Goal: Information Seeking & Learning: Learn about a topic

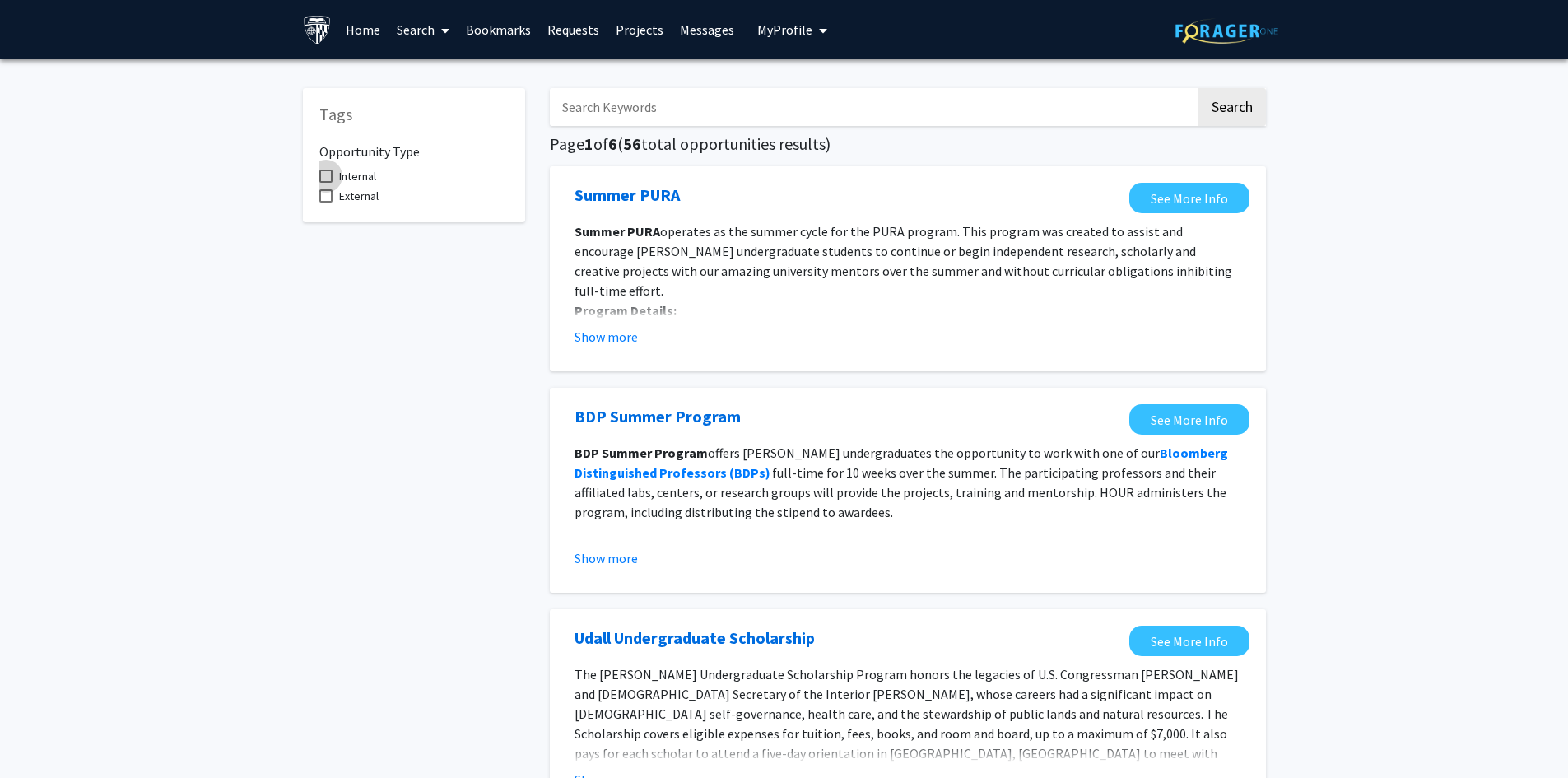
click at [327, 175] on span at bounding box center [326, 176] width 13 height 13
click at [326, 183] on input "Internal" at bounding box center [325, 183] width 1 height 1
checkbox input "true"
click at [322, 198] on span at bounding box center [326, 196] width 13 height 13
click at [325, 202] on input "External" at bounding box center [325, 202] width 1 height 1
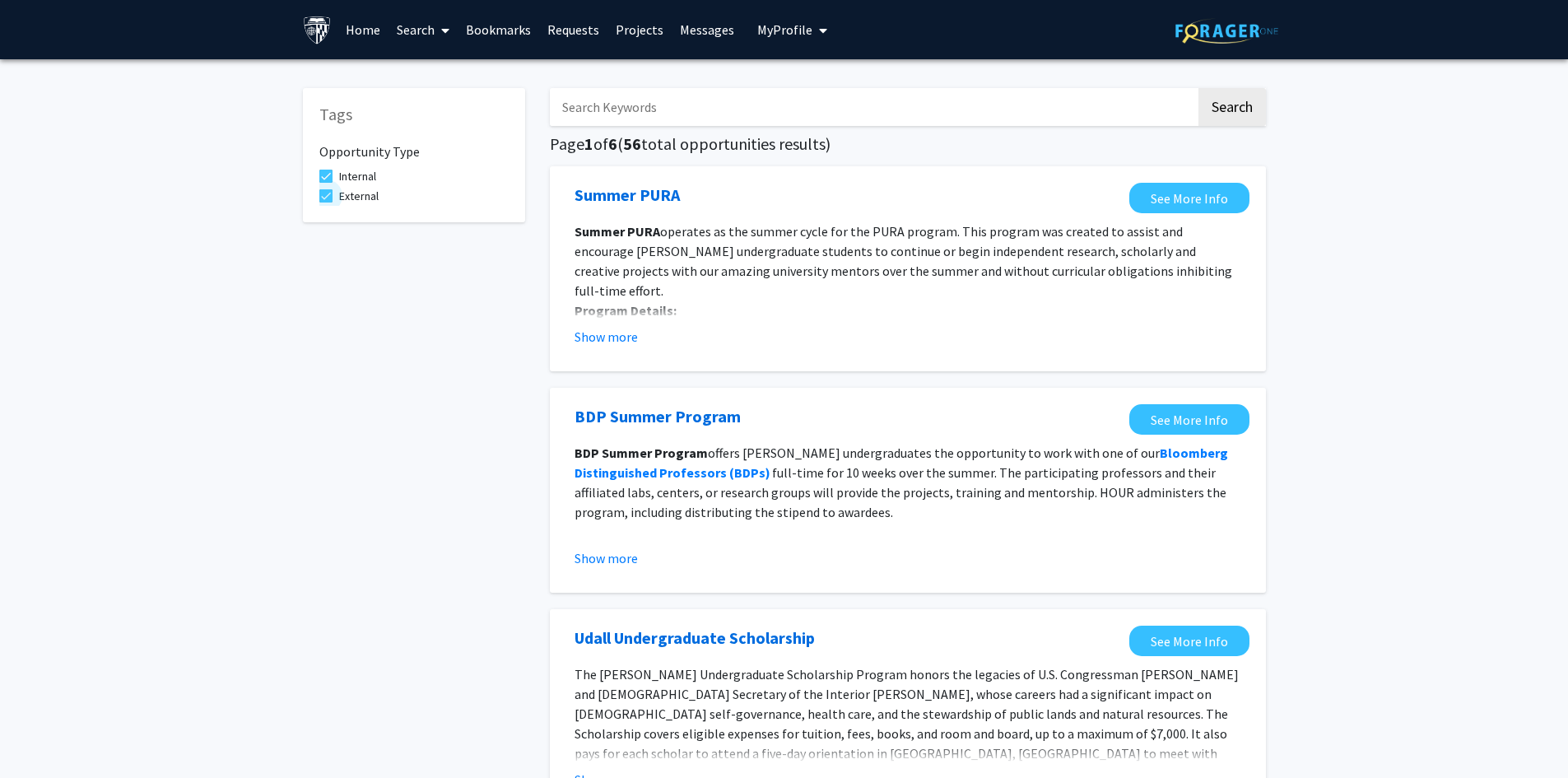
click at [329, 195] on span at bounding box center [326, 196] width 13 height 13
click at [326, 202] on input "External" at bounding box center [325, 202] width 1 height 1
checkbox input "false"
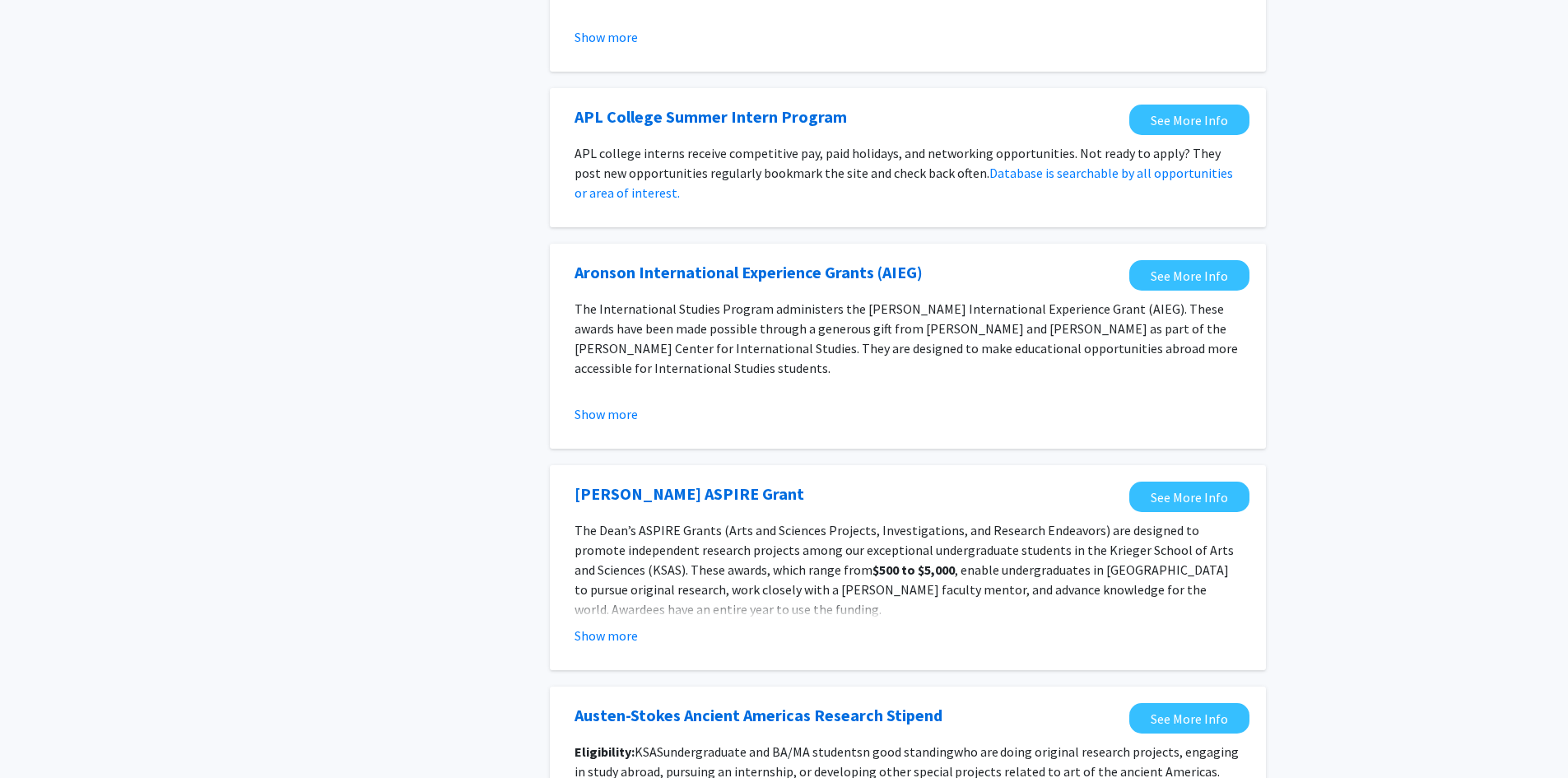
scroll to position [964, 0]
click at [814, 161] on p "APL college interns receive competitive pay, paid holidays, and networking oppo…" at bounding box center [908, 173] width 667 height 59
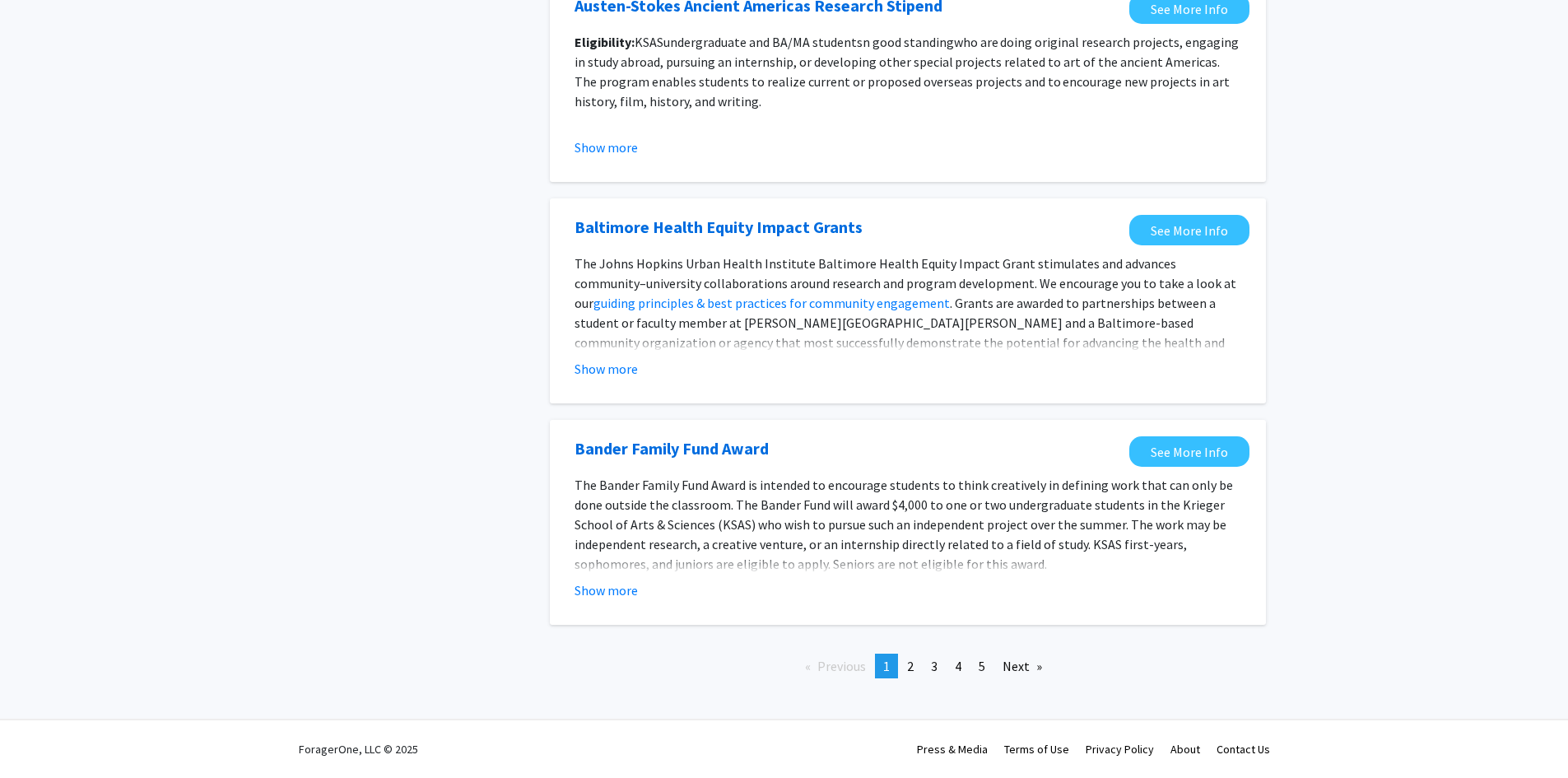
scroll to position [1801, 0]
click at [915, 653] on link "page 2" at bounding box center [911, 666] width 23 height 25
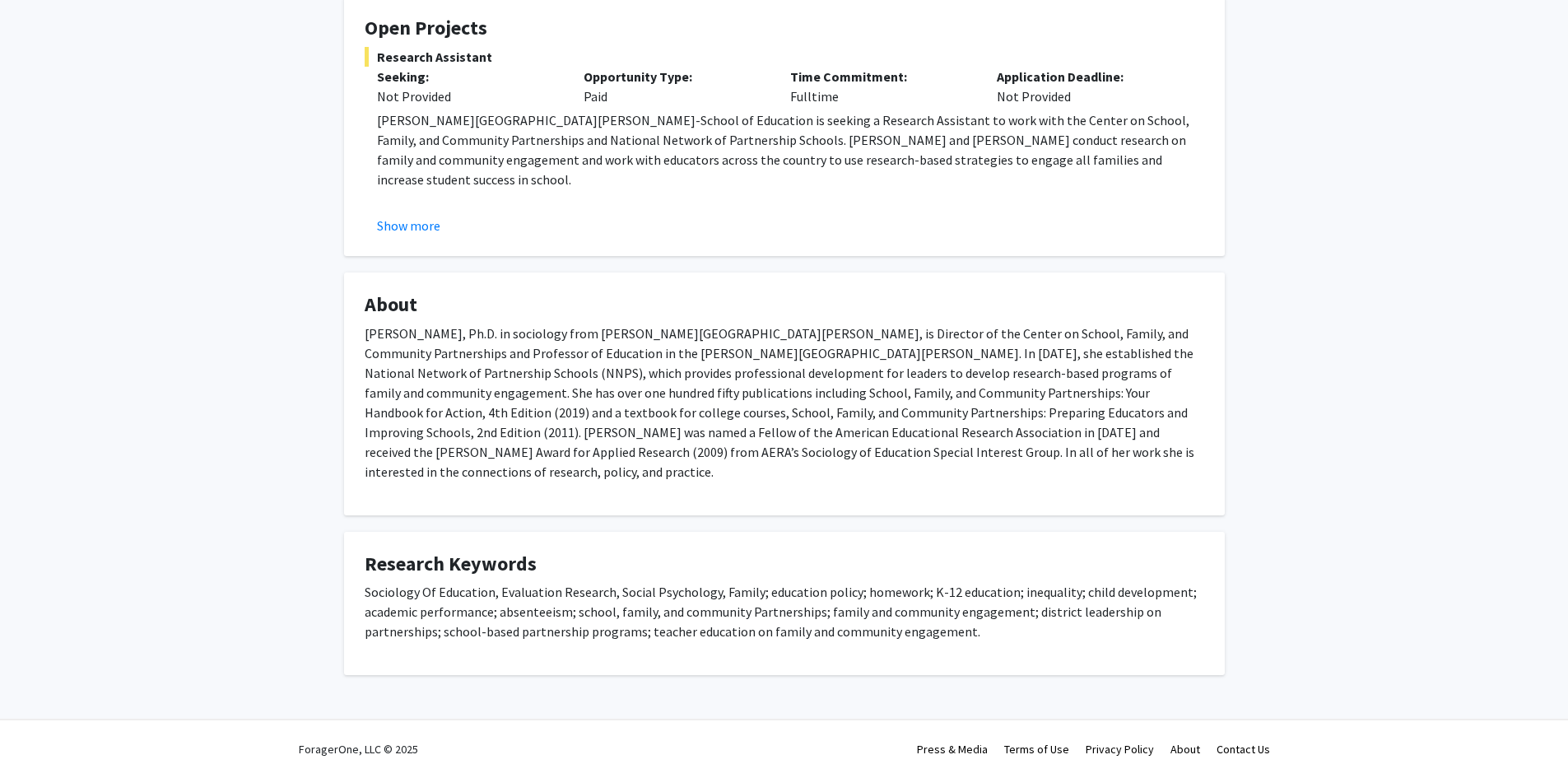
scroll to position [411, 0]
